Goal: Check status: Check status

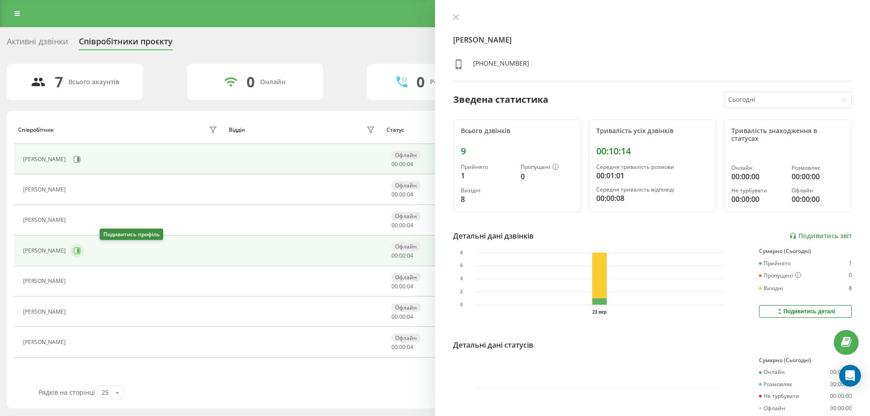
click at [81, 250] on icon at bounding box center [76, 250] width 7 height 7
click at [81, 157] on icon at bounding box center [76, 159] width 7 height 7
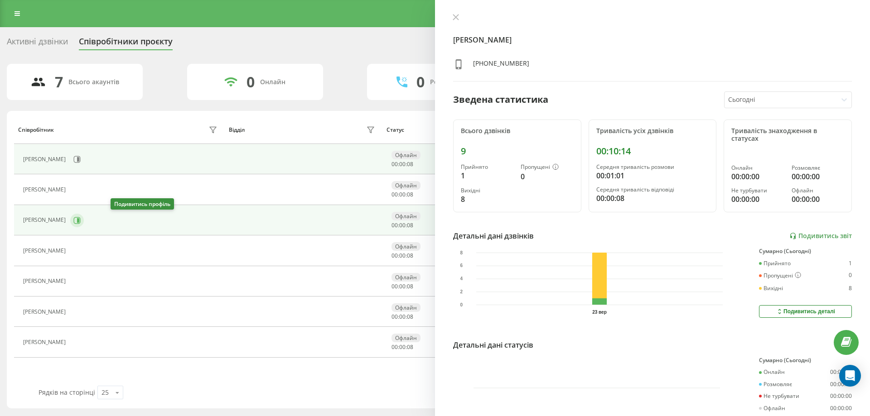
click at [81, 221] on icon at bounding box center [76, 220] width 7 height 7
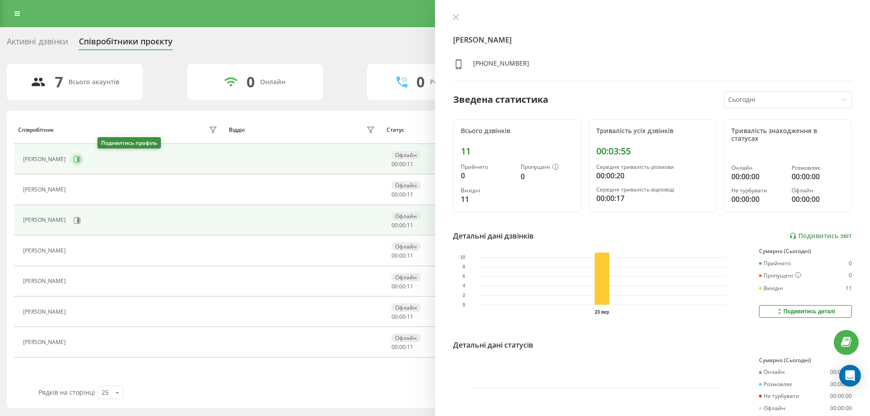
click at [84, 159] on button at bounding box center [77, 160] width 14 height 14
